Goal: Task Accomplishment & Management: Use online tool/utility

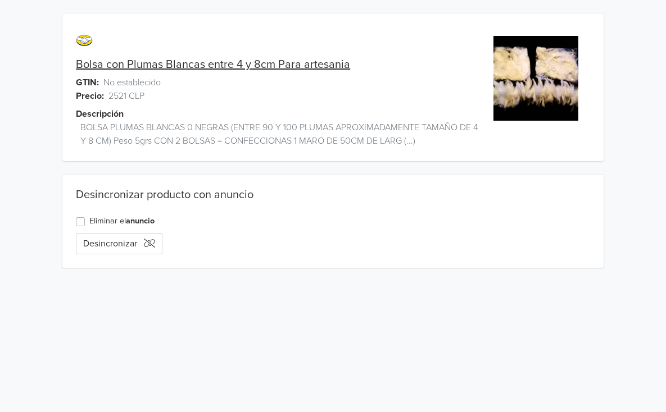
click at [211, 63] on link "Bolsa con Plumas Blancas entre 4 y 8cm Para artesania" at bounding box center [213, 64] width 274 height 13
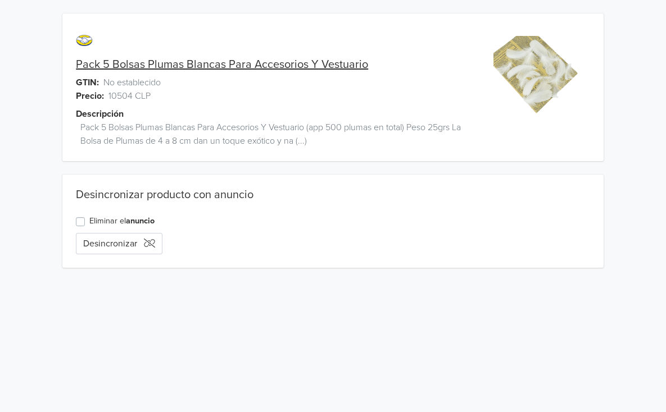
click at [193, 68] on link "Pack 5 Bolsas Plumas [PERSON_NAME] Para Accesorios Y Vestuario" at bounding box center [222, 64] width 292 height 13
click at [89, 220] on label "Eliminar el anuncio" at bounding box center [121, 221] width 65 height 12
click at [0, 0] on input "Eliminar el anuncio" at bounding box center [0, 0] width 0 height 0
click at [110, 241] on button "Eliminar anuncio" at bounding box center [123, 243] width 94 height 21
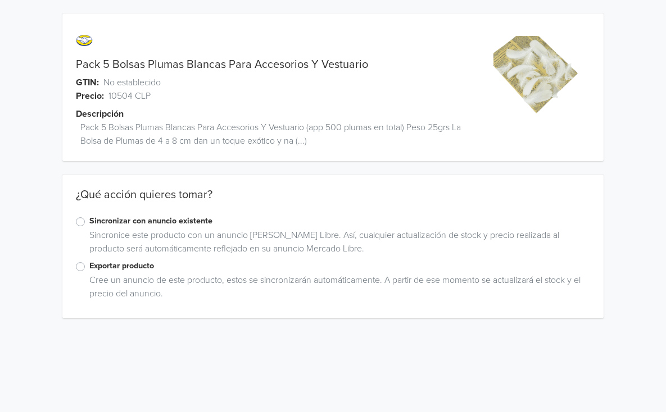
click at [89, 268] on label "Exportar producto" at bounding box center [339, 266] width 501 height 12
click at [0, 0] on input "Exportar producto" at bounding box center [0, 0] width 0 height 0
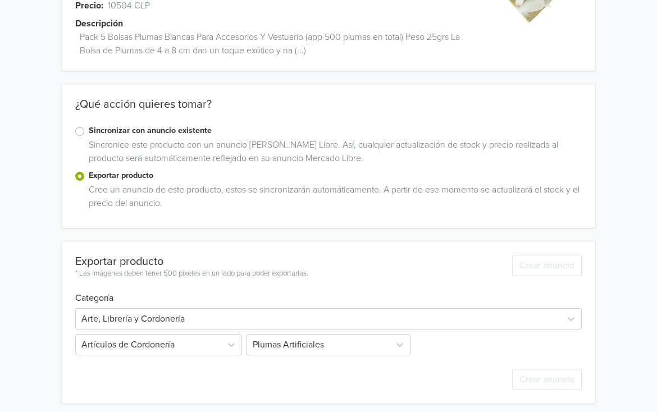
scroll to position [95, 0]
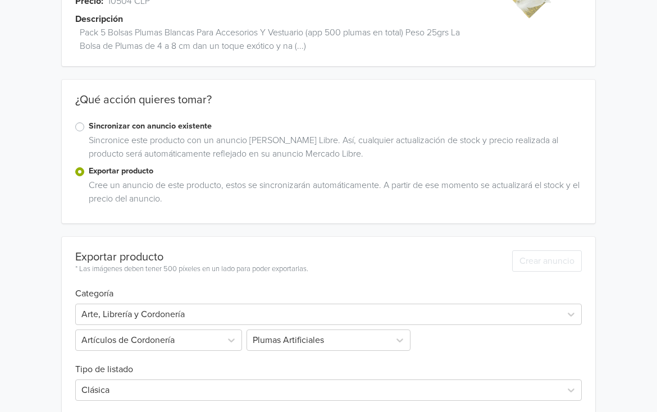
click at [620, 208] on div "Pack 5 Bolsas Plumas Blancas Para Accesorios Y Vestuario GTIN: No establecido P…" at bounding box center [328, 260] width 640 height 711
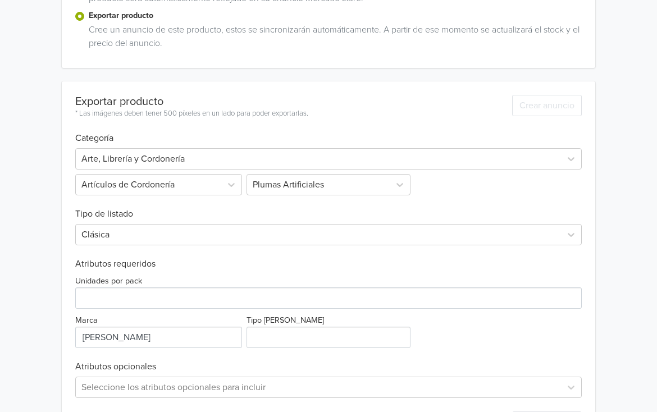
scroll to position [298, 0]
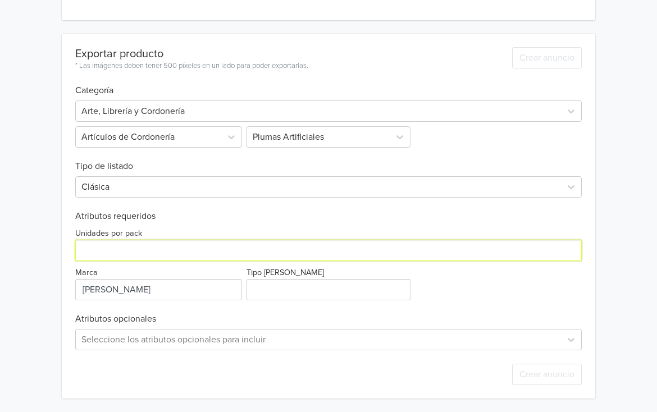
click at [263, 251] on input "Unidades por pack" at bounding box center [328, 250] width 507 height 21
type input "5"
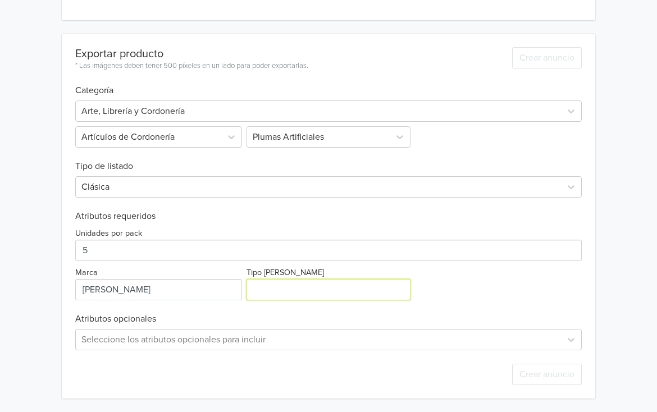
click at [280, 286] on input "Tipo [PERSON_NAME]" at bounding box center [329, 289] width 165 height 21
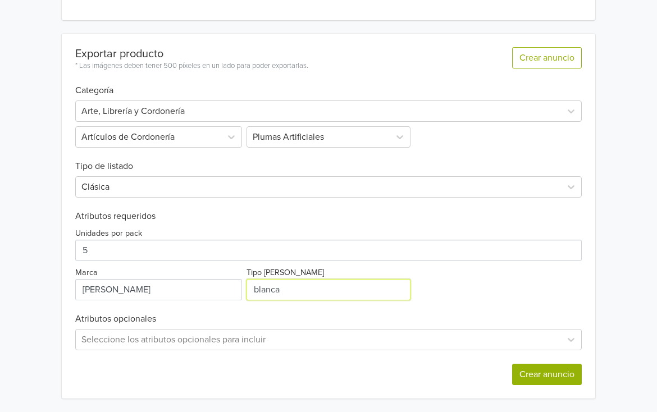
type input "blanca"
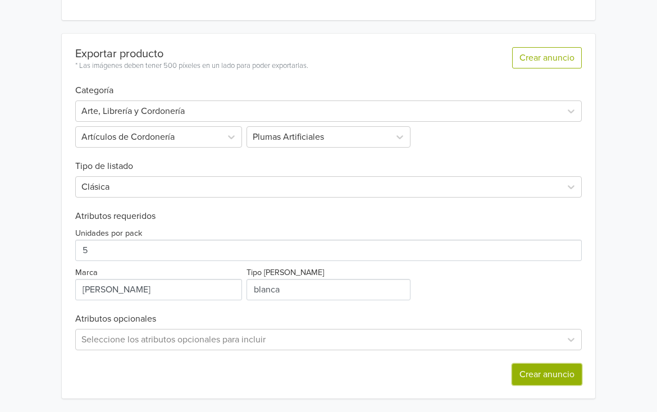
click at [531, 373] on button "Crear anuncio" at bounding box center [547, 374] width 70 height 21
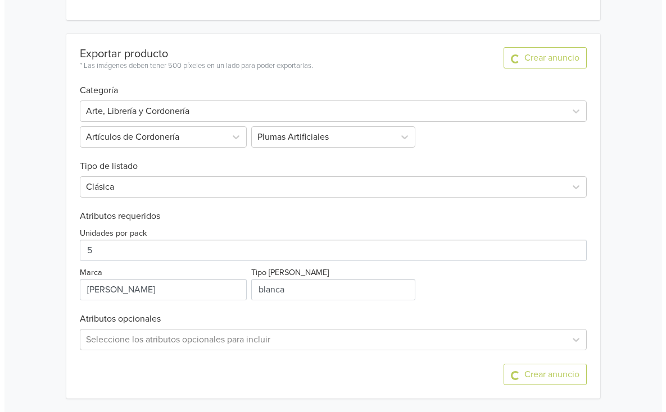
scroll to position [0, 0]
